Goal: Task Accomplishment & Management: Complete application form

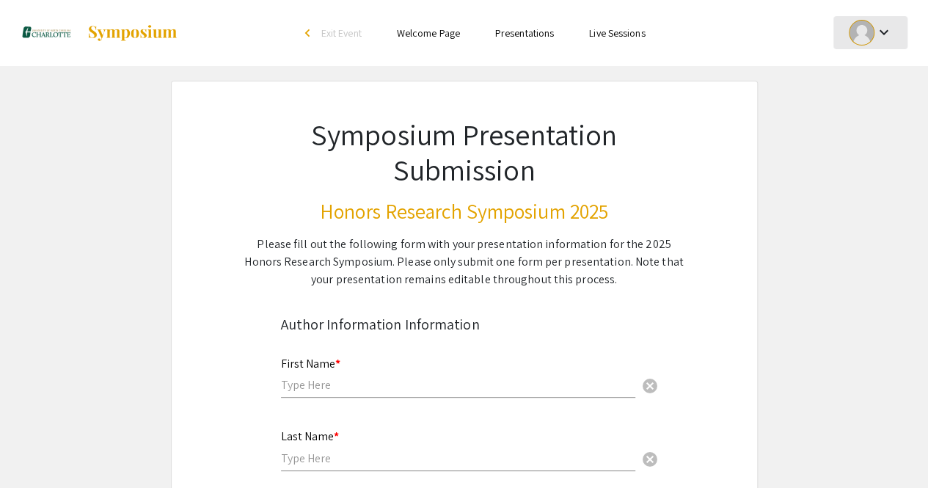
click at [881, 46] on div "keyboard_arrow_down" at bounding box center [870, 32] width 51 height 33
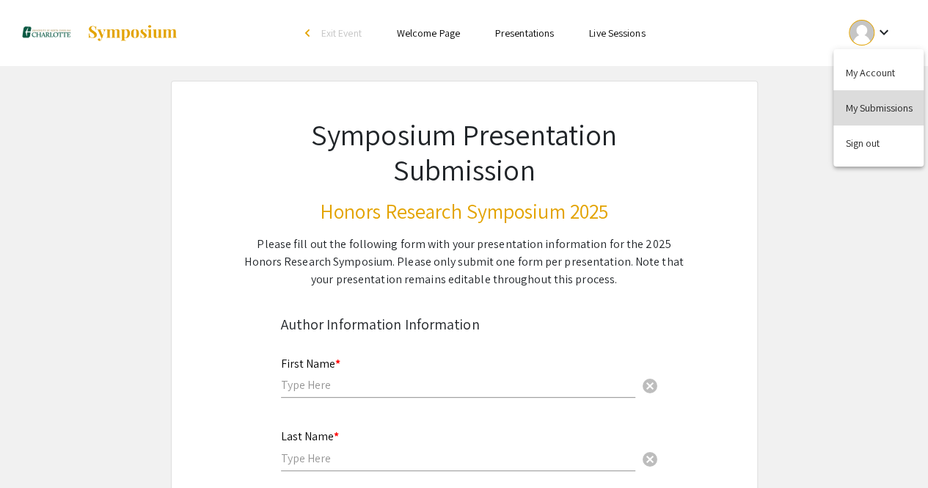
click at [868, 109] on button "My Submissions" at bounding box center [878, 107] width 90 height 35
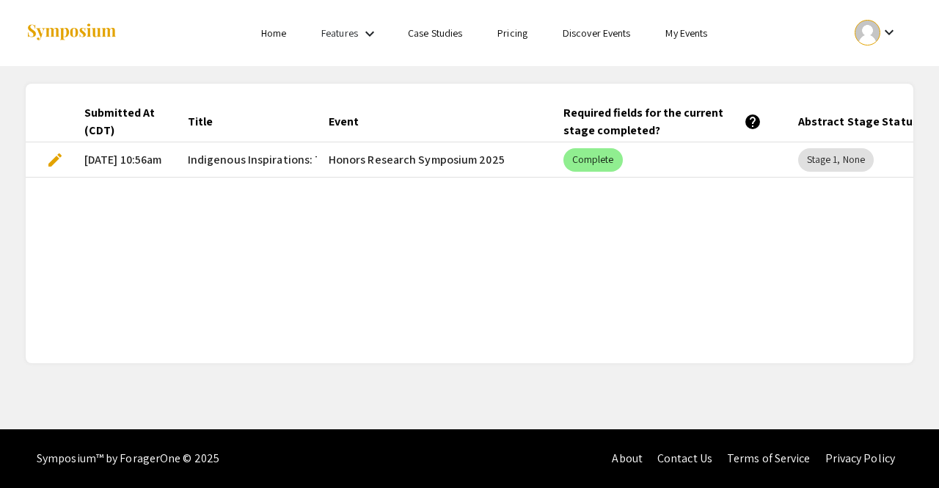
scroll to position [0, 107]
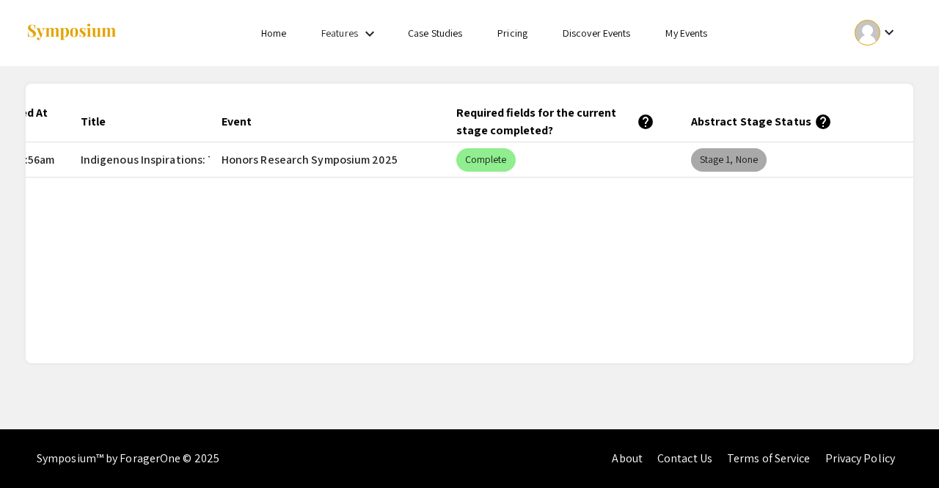
click at [705, 163] on mat-chip "Stage 1, None" at bounding box center [729, 159] width 76 height 23
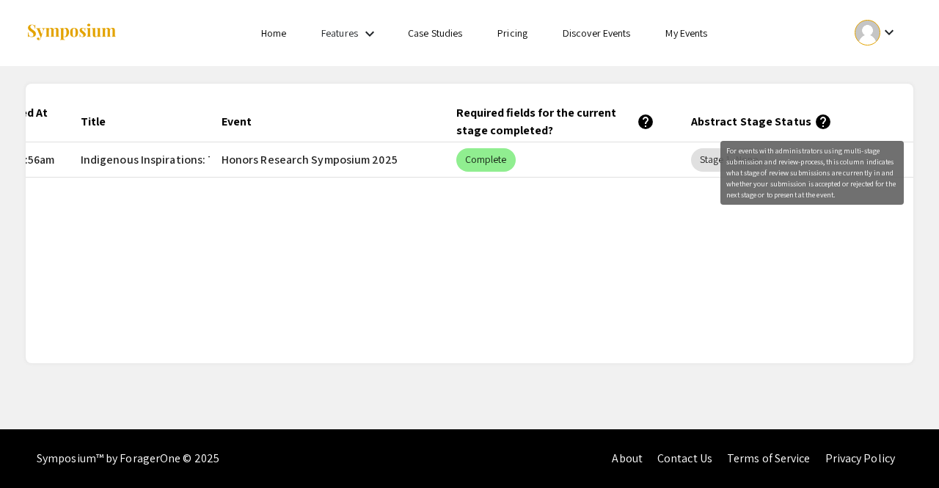
click at [815, 118] on mat-icon "help" at bounding box center [823, 122] width 18 height 18
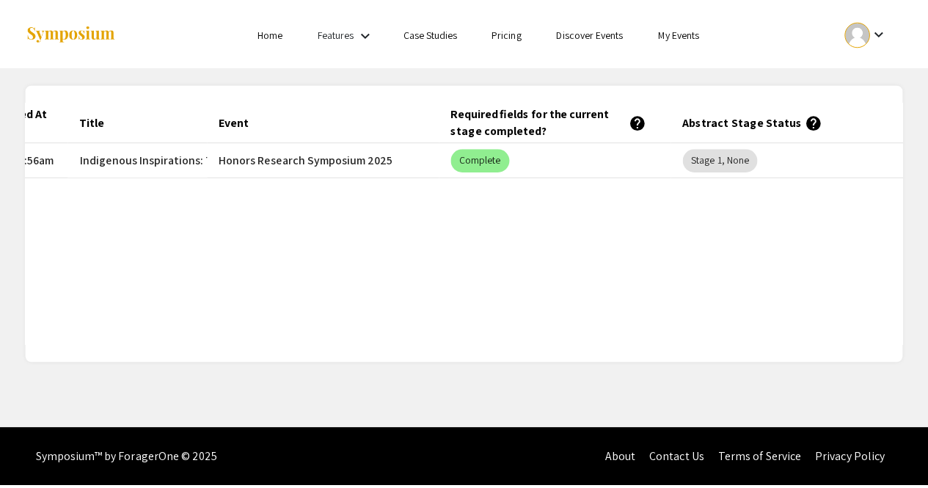
scroll to position [0, 0]
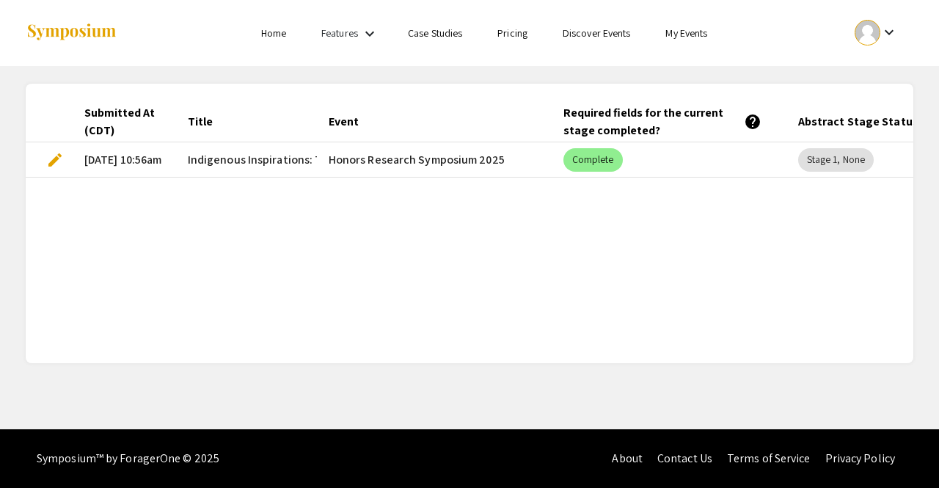
click at [54, 156] on span "edit" at bounding box center [55, 160] width 18 height 18
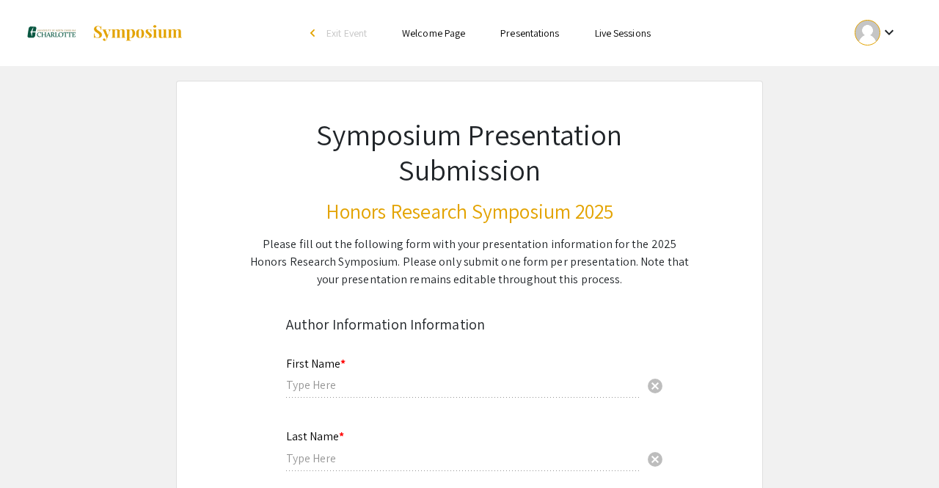
type input "[PERSON_NAME]"
type input "[EMAIL_ADDRESS][DOMAIN_NAME]"
radio input "true"
type input "[PERSON_NAME], [PERSON_NAME], [PERSON_NAME]"
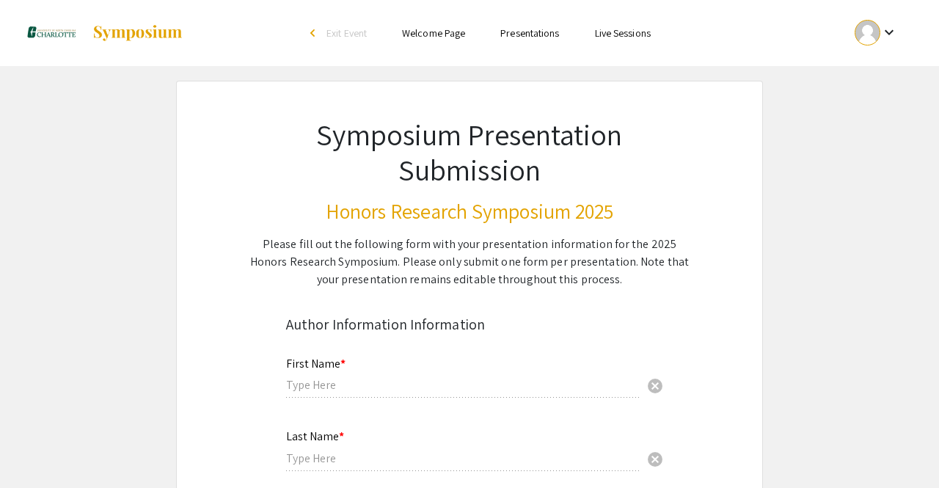
type input "[EMAIL_ADDRESS][DOMAIN_NAME], [EMAIL_ADDRESS][DOMAIN_NAME], [EMAIL_ADDRESS][DOM…"
radio input "true"
type input "Will need to request time off from work in order to make either presentation bl…"
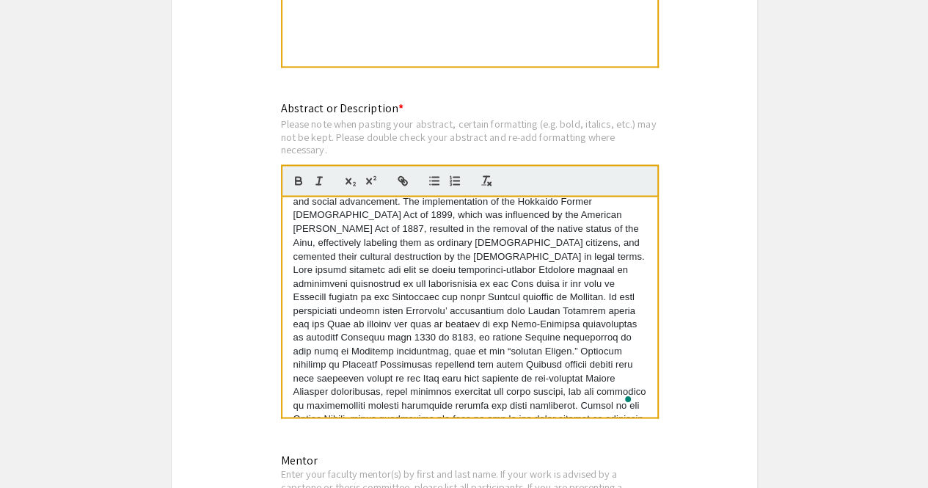
scroll to position [204, 0]
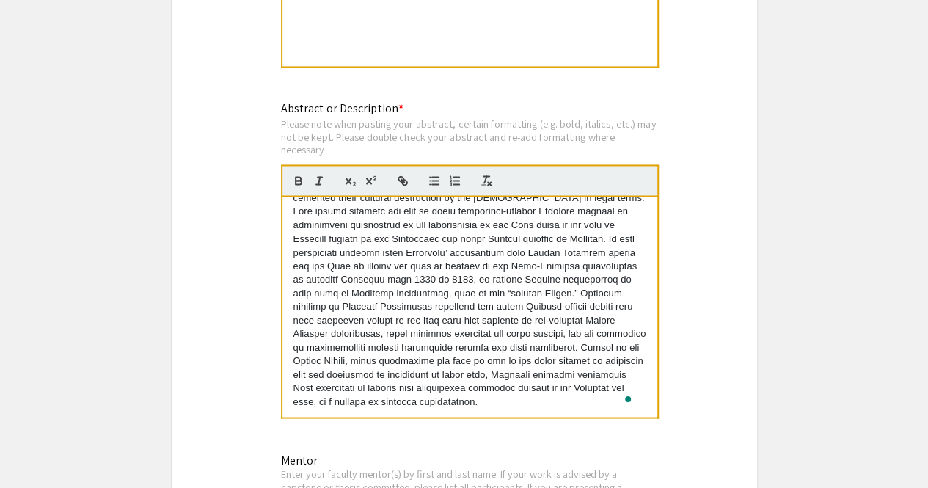
drag, startPoint x: 293, startPoint y: 215, endPoint x: 583, endPoint y: 464, distance: 382.7
click at [583, 464] on div "Symposium Presentation Submission Honors Research Symposium 2025 Please fill ou…" at bounding box center [464, 440] width 587 height 3038
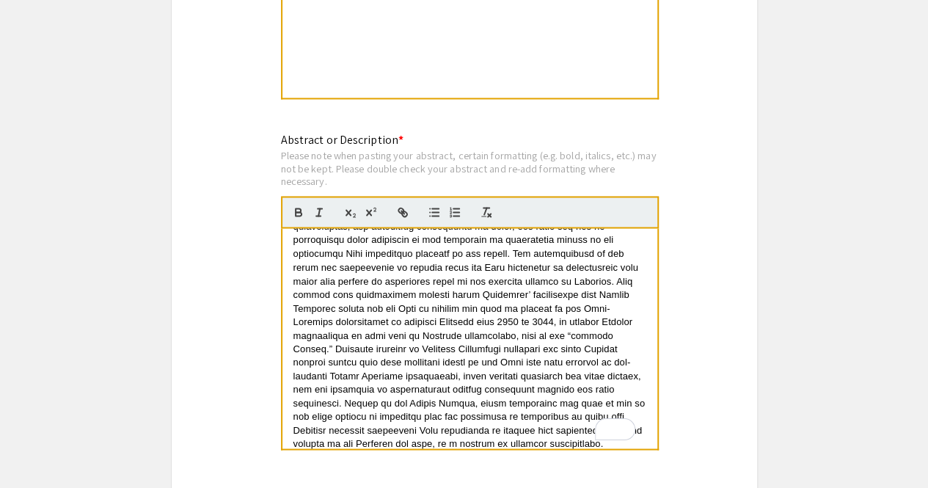
scroll to position [0, 0]
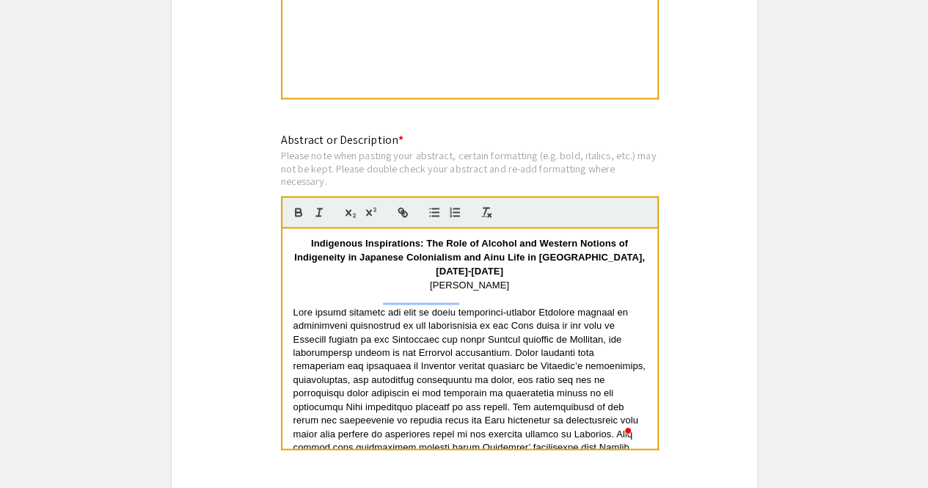
click at [452, 291] on p "To enrich screen reader interactions, please activate Accessibility in Grammarl…" at bounding box center [469, 297] width 353 height 13
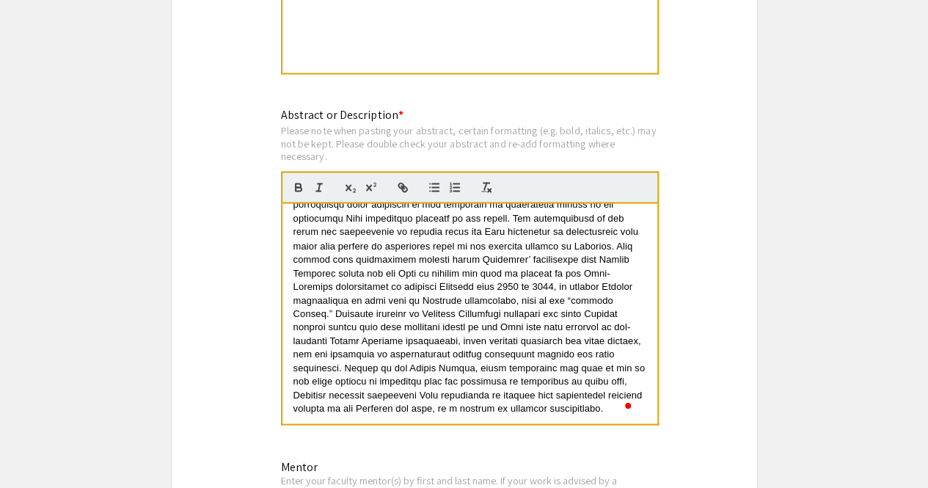
click at [507, 457] on div "Mentor Enter your faculty mentor(s) by first and last name. If your work is adv…" at bounding box center [458, 492] width 354 height 95
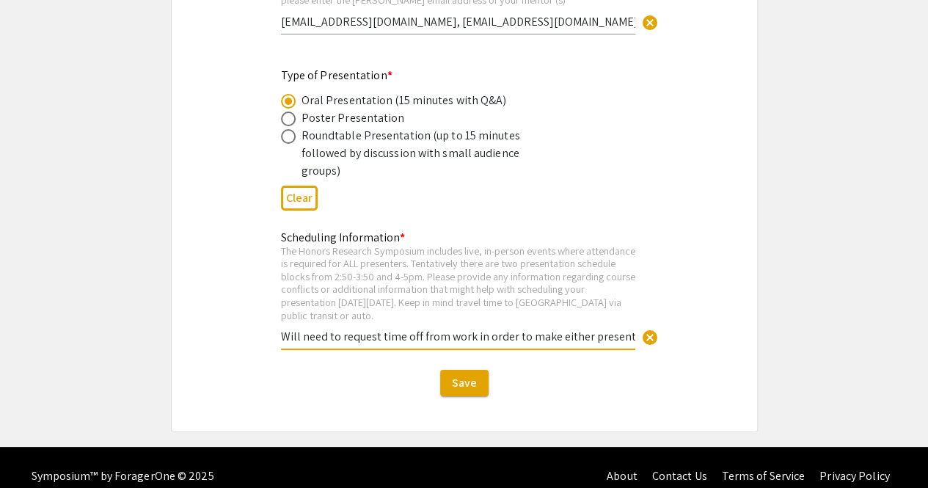
click at [591, 329] on input "Will need to request time off from work in order to make either presentation bl…" at bounding box center [458, 336] width 354 height 15
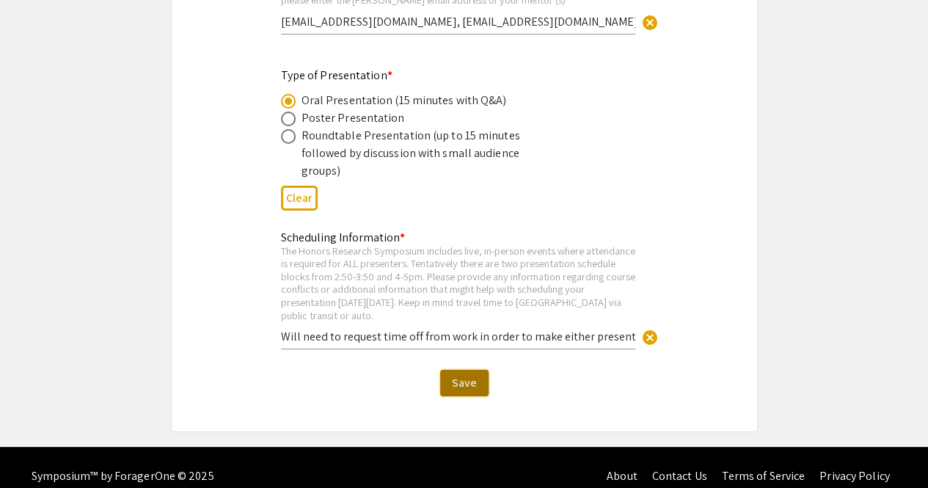
click at [466, 375] on span "Save" at bounding box center [464, 382] width 25 height 15
